Goal: Task Accomplishment & Management: Manage account settings

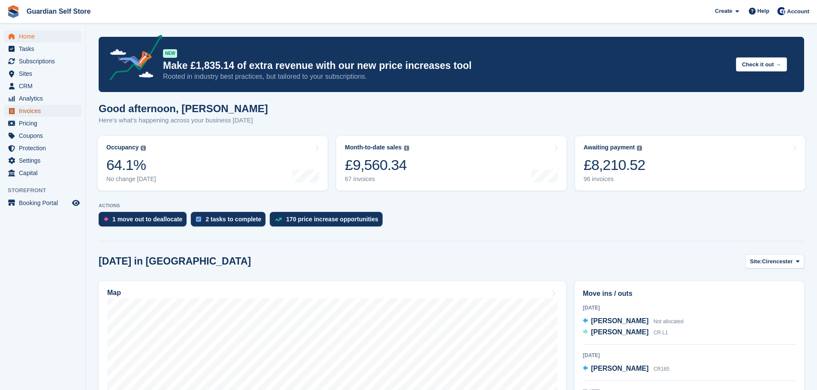
click at [32, 109] on span "Invoices" at bounding box center [44, 111] width 51 height 12
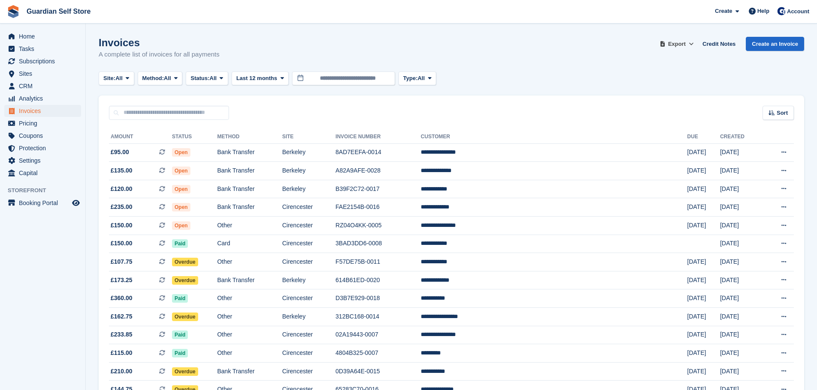
drag, startPoint x: 693, startPoint y: 45, endPoint x: 691, endPoint y: 61, distance: 15.5
click at [693, 45] on icon at bounding box center [690, 44] width 5 height 6
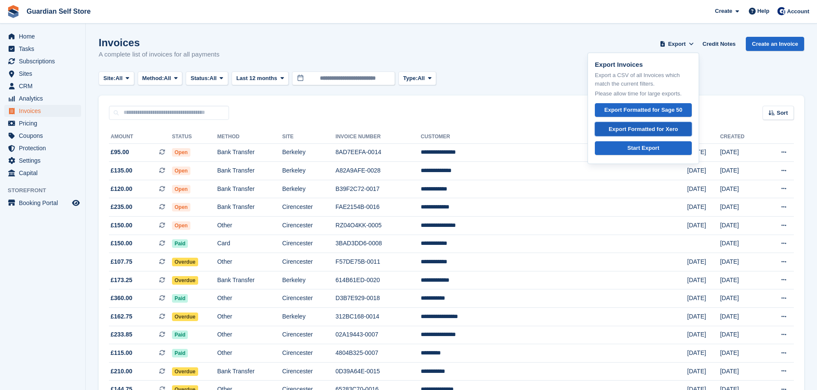
click at [670, 131] on div "Export Formatted for Xero" at bounding box center [642, 129] width 69 height 9
click at [155, 116] on input "text" at bounding box center [169, 113] width 120 height 14
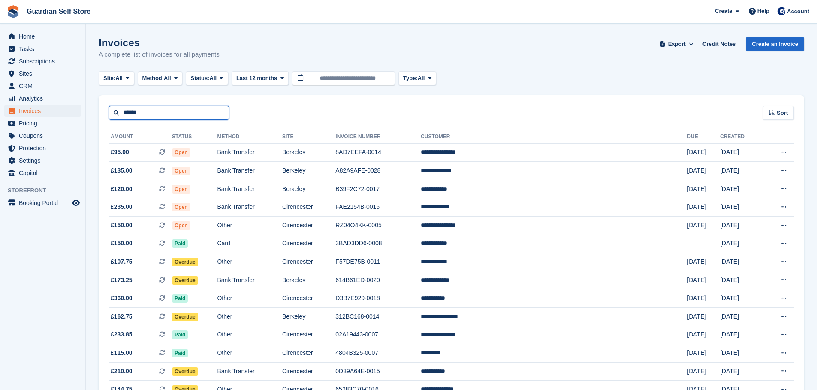
type input "******"
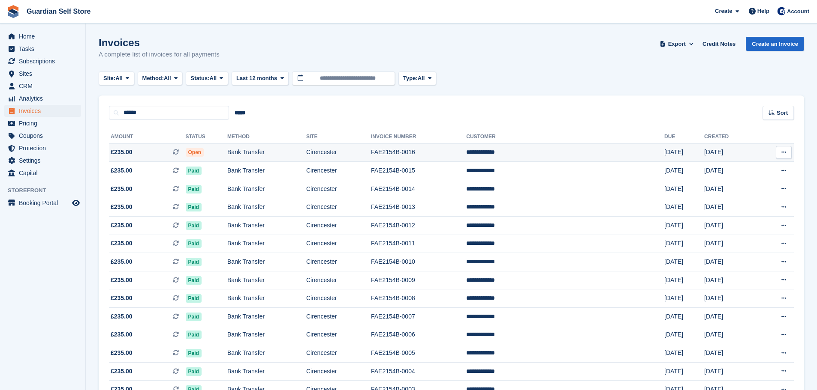
click at [143, 151] on span "£235.00 This is a recurring subscription invoice." at bounding box center [147, 152] width 77 height 9
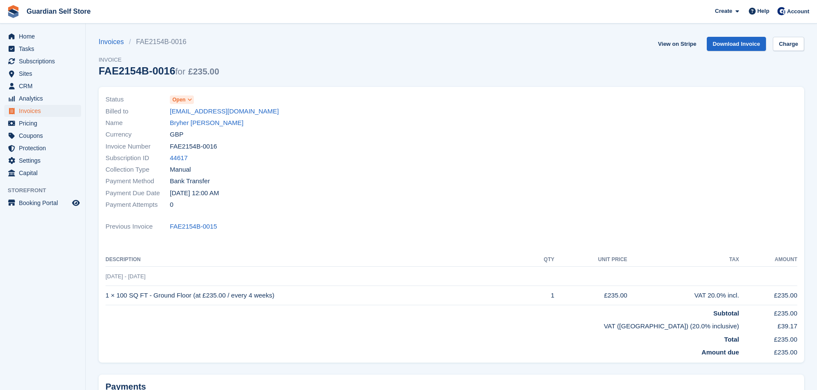
click at [187, 96] on span "Open" at bounding box center [182, 100] width 24 height 9
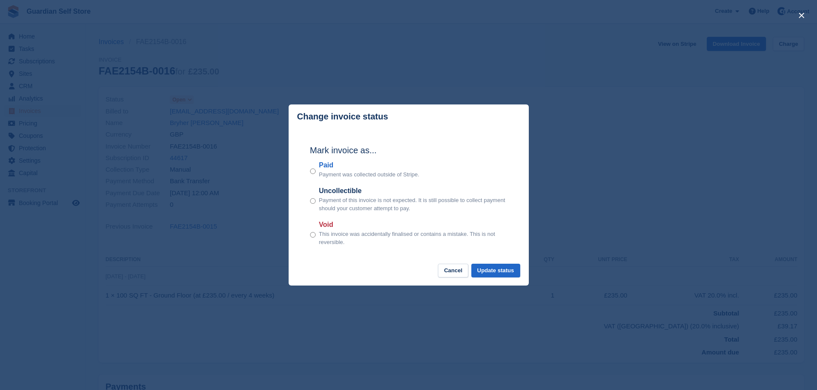
click at [317, 166] on div "Paid Payment was collected outside of Stripe." at bounding box center [408, 169] width 197 height 19
click at [328, 168] on label "Paid" at bounding box center [369, 165] width 100 height 10
click at [484, 266] on button "Update status" at bounding box center [495, 271] width 49 height 14
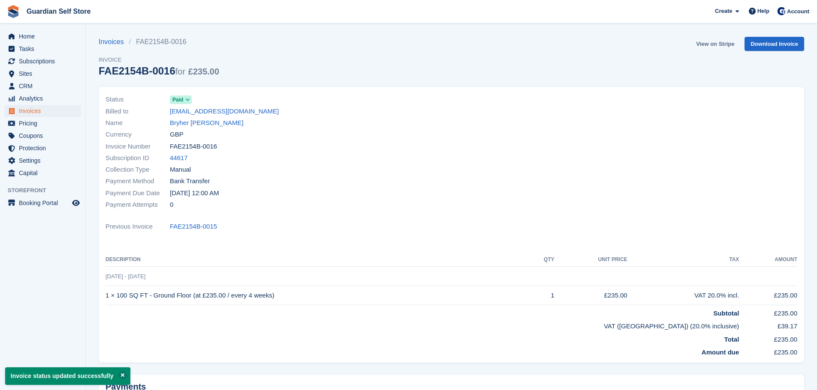
click at [705, 43] on link "View on Stripe" at bounding box center [714, 44] width 45 height 14
click at [23, 107] on span "Invoices" at bounding box center [44, 111] width 51 height 12
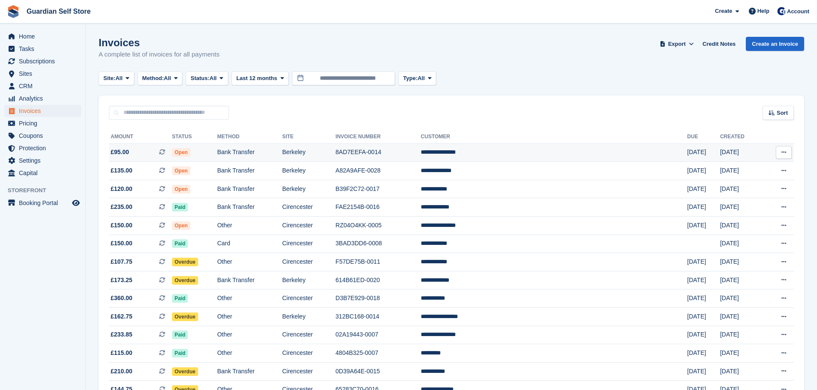
click at [255, 152] on td "Bank Transfer" at bounding box center [249, 153] width 65 height 18
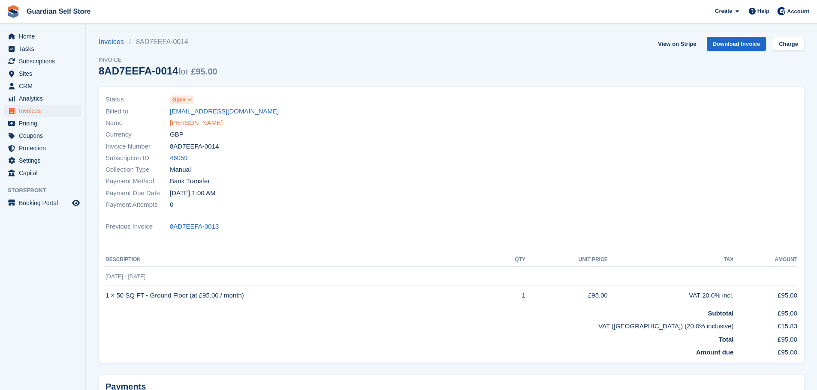
click at [203, 123] on link "Lawrence Freeman" at bounding box center [196, 123] width 53 height 10
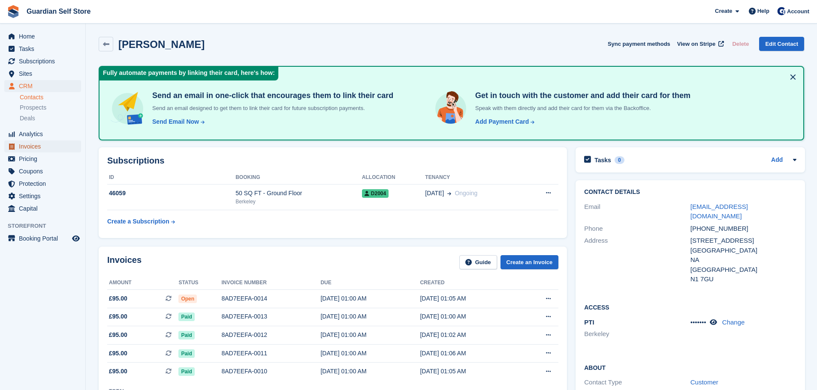
click at [46, 145] on span "Invoices" at bounding box center [44, 147] width 51 height 12
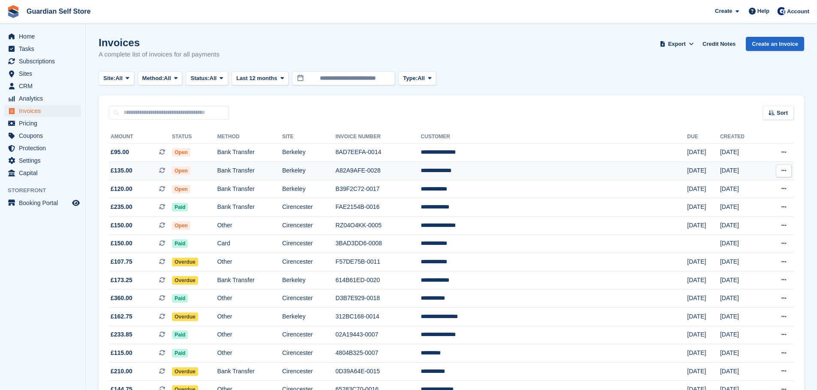
click at [420, 174] on td "A82A9AFE-0028" at bounding box center [377, 171] width 85 height 18
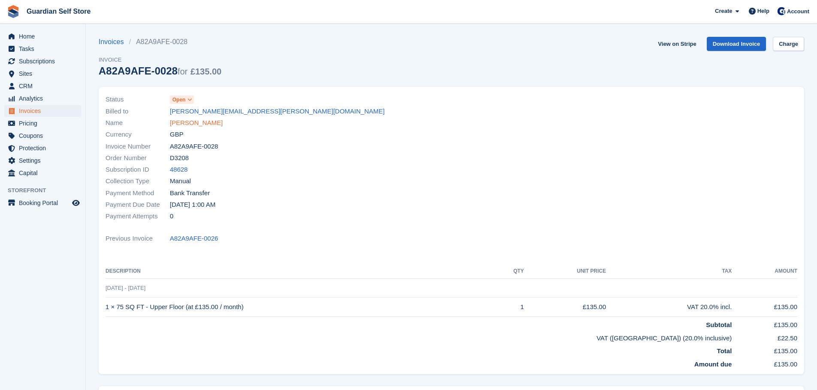
click at [194, 124] on link "[PERSON_NAME]" at bounding box center [196, 123] width 53 height 10
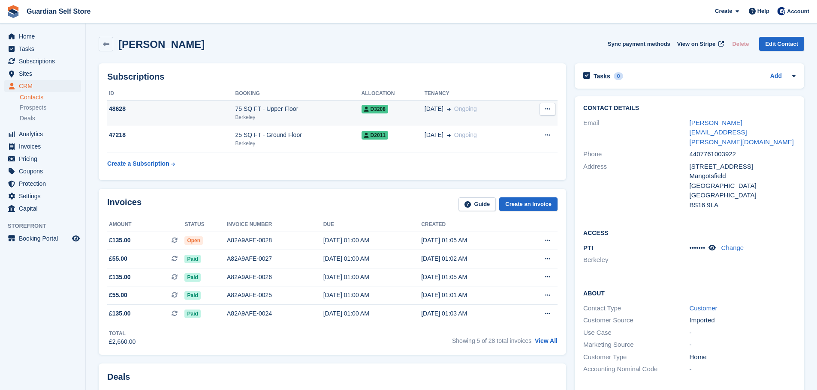
click at [258, 114] on div "Berkeley" at bounding box center [298, 118] width 126 height 8
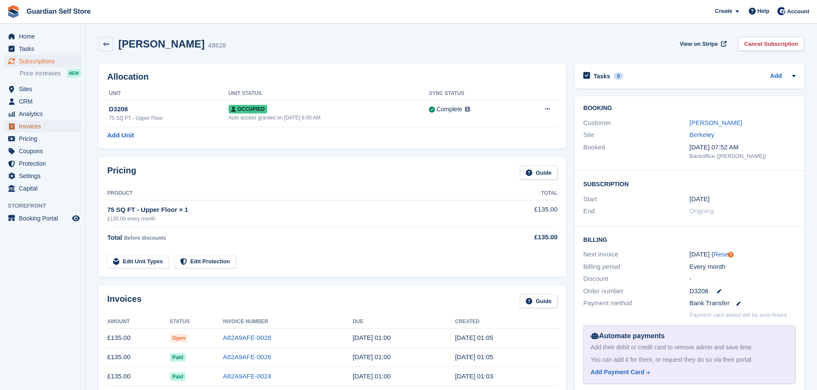
click at [33, 123] on span "Invoices" at bounding box center [44, 126] width 51 height 12
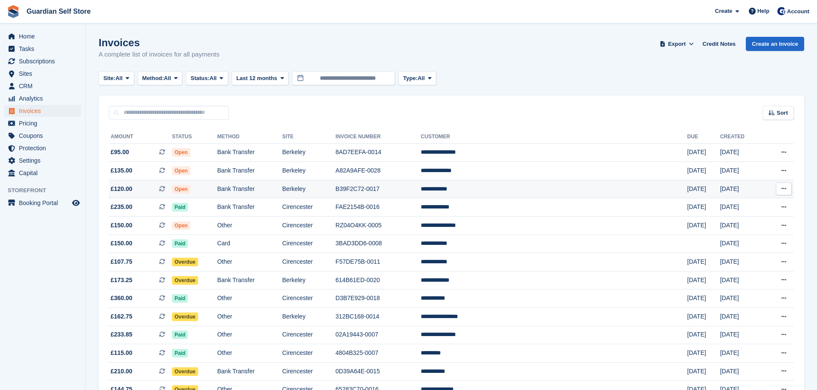
click at [217, 187] on td "Open" at bounding box center [194, 189] width 45 height 18
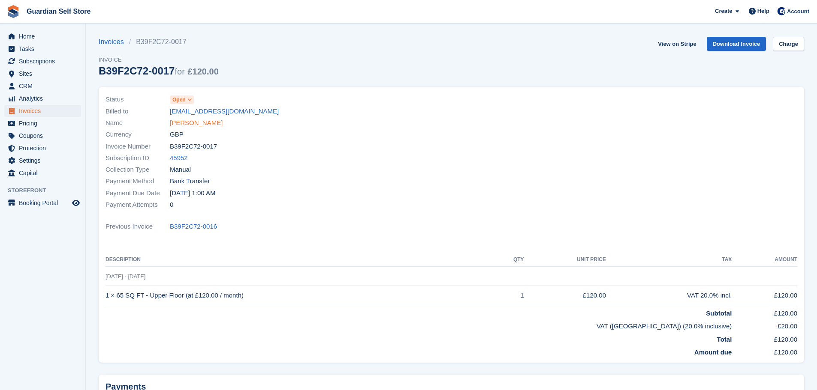
click at [174, 123] on link "[PERSON_NAME]" at bounding box center [196, 123] width 53 height 10
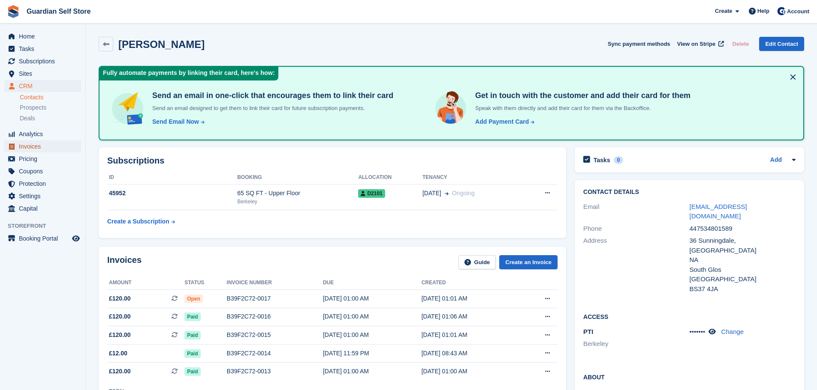
click at [35, 142] on span "Invoices" at bounding box center [44, 147] width 51 height 12
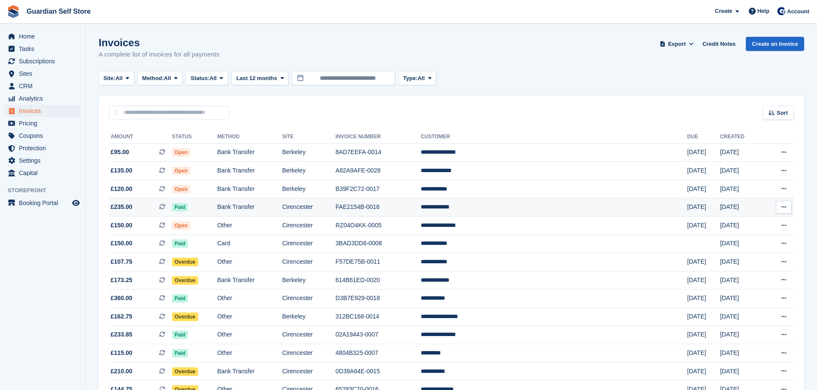
click at [282, 209] on td "Bank Transfer" at bounding box center [249, 207] width 65 height 18
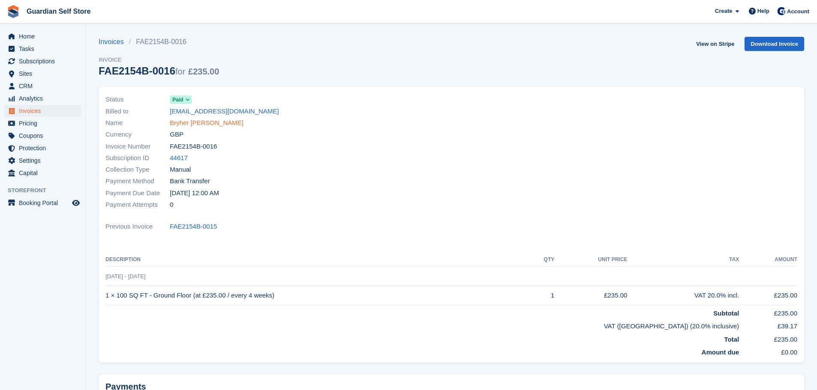
click at [179, 120] on link "Bryher [PERSON_NAME]" at bounding box center [207, 123] width 74 height 10
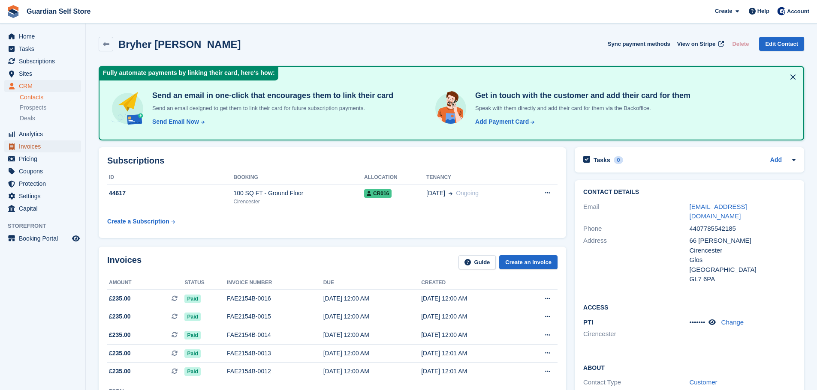
click at [58, 152] on span "Invoices" at bounding box center [44, 147] width 51 height 12
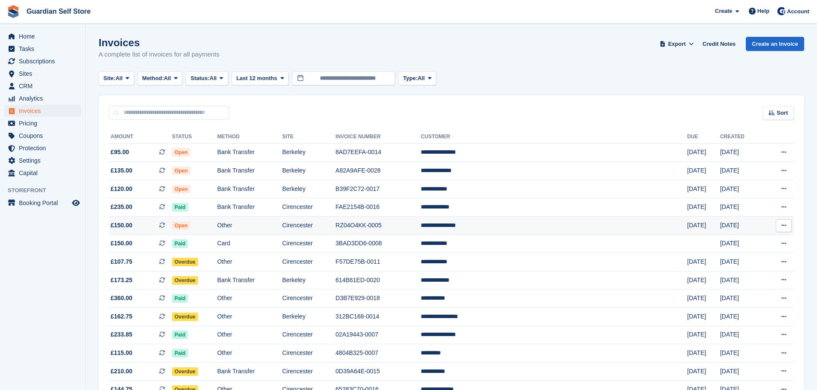
click at [335, 228] on td "Cirencester" at bounding box center [308, 226] width 53 height 18
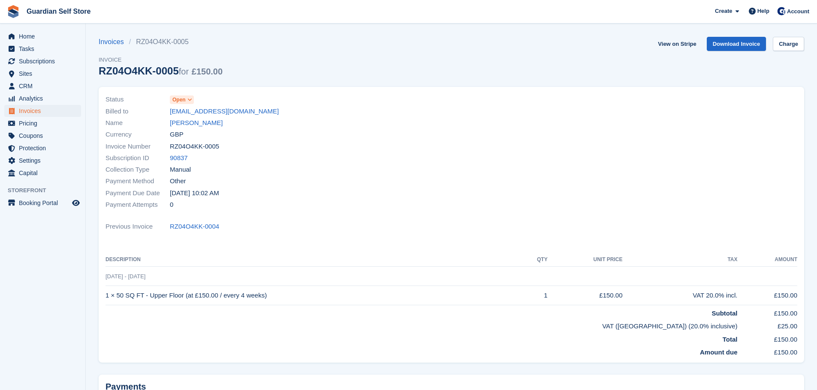
click at [192, 121] on link "[PERSON_NAME]" at bounding box center [196, 123] width 53 height 10
